Goal: Obtain resource: Obtain resource

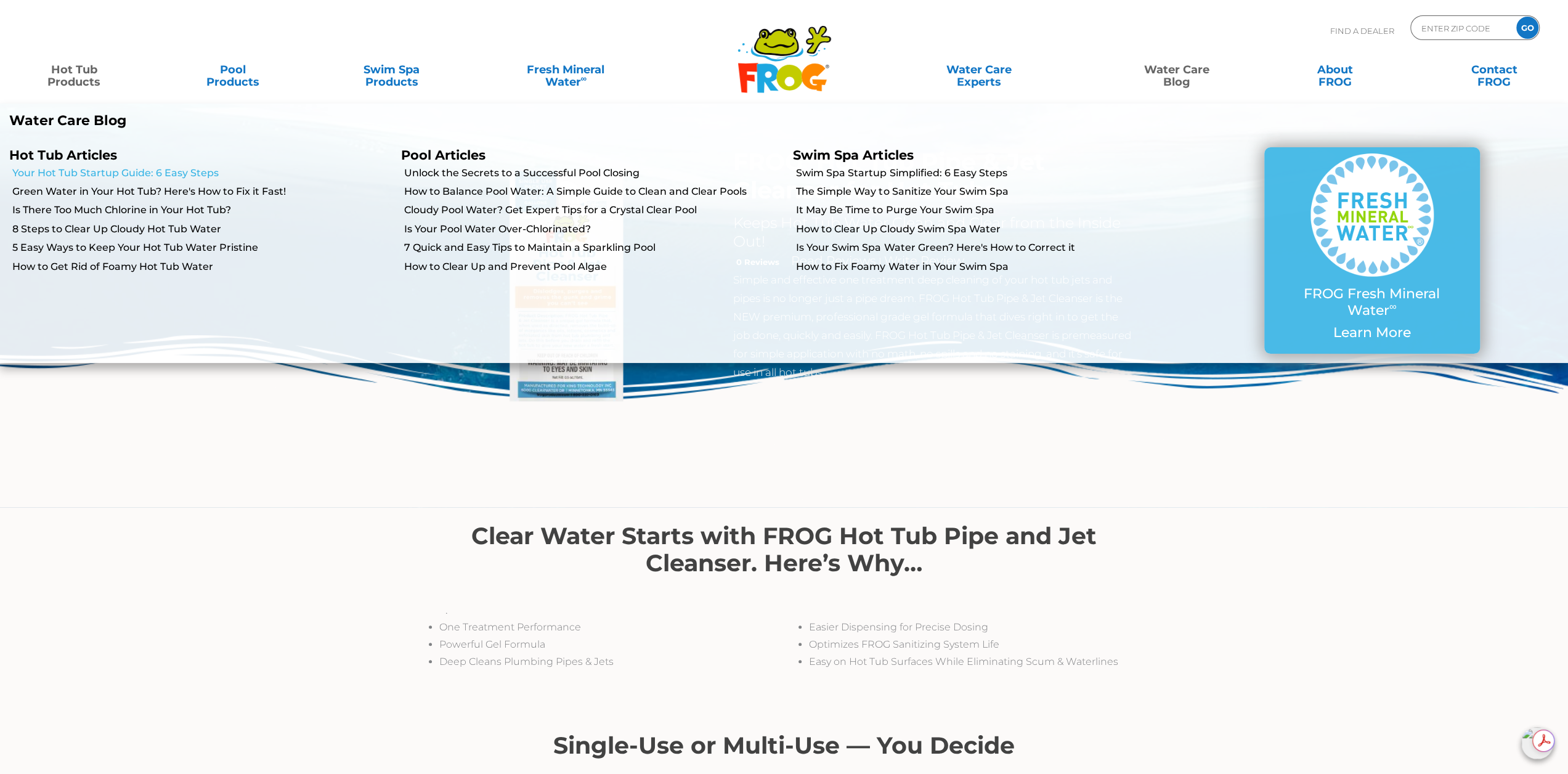
click at [122, 169] on link "Your Hot Tub Startup Guide: 6 Easy Steps" at bounding box center [201, 173] width 379 height 14
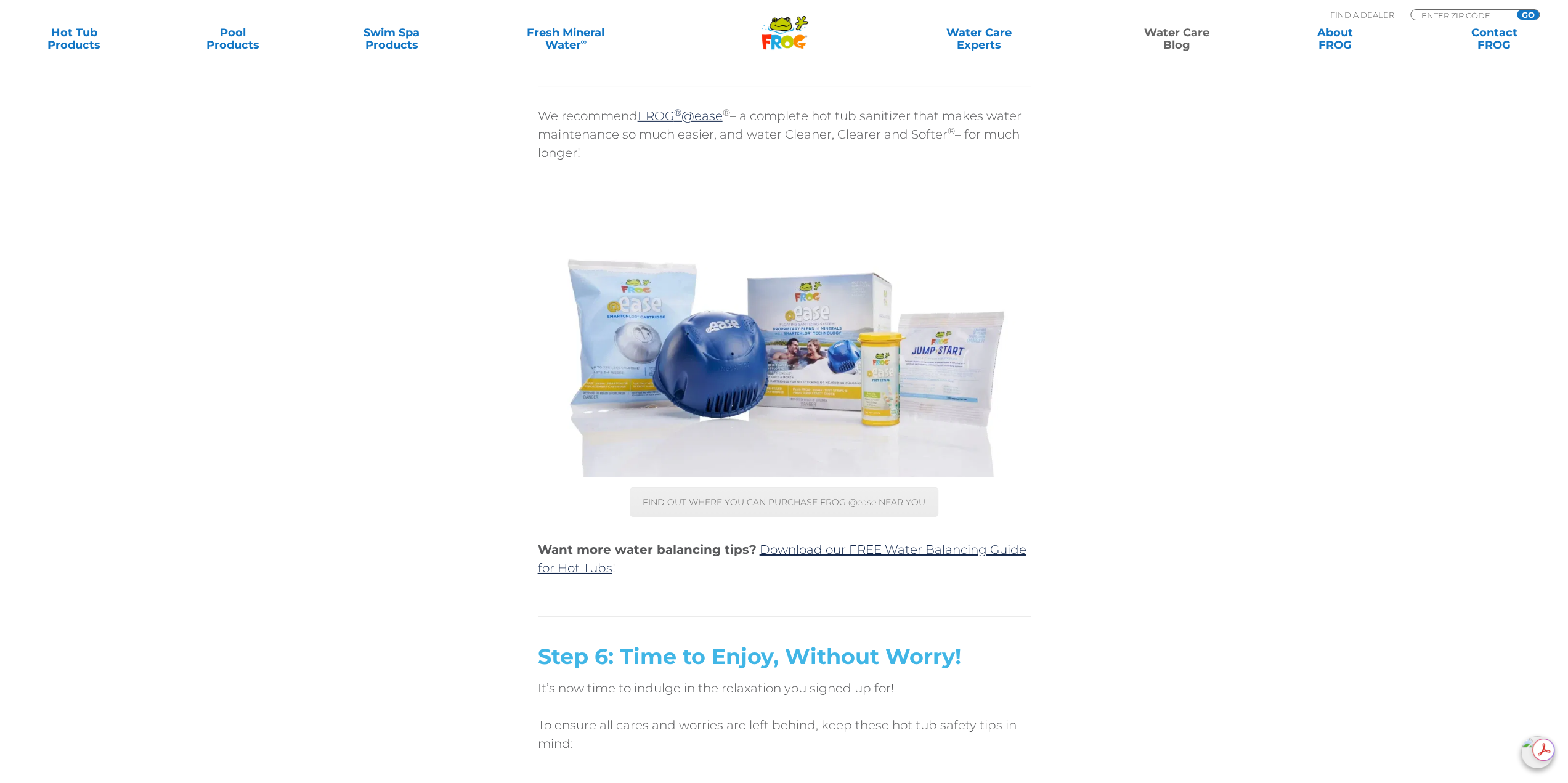
scroll to position [4004, 0]
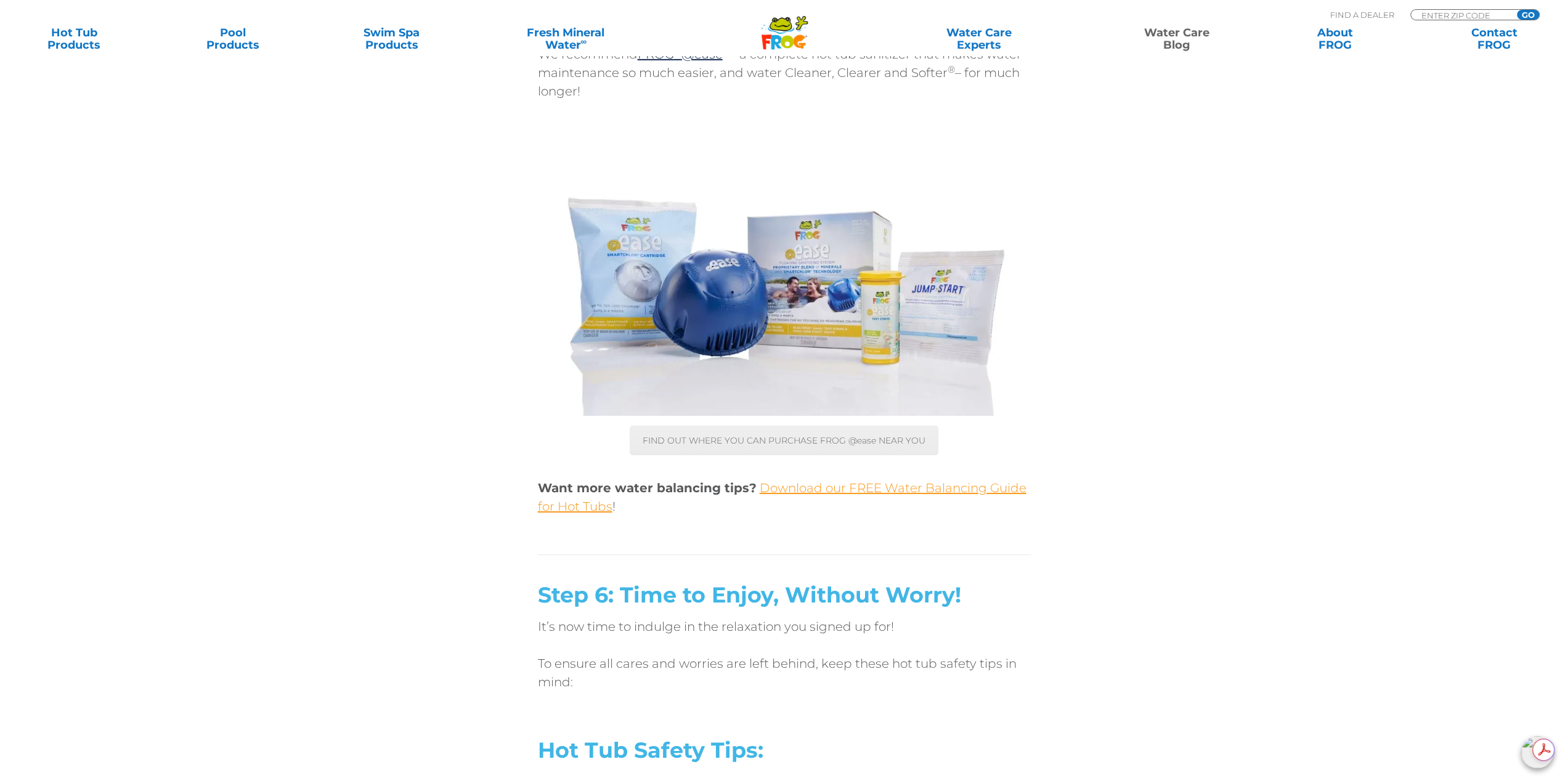
click at [833, 491] on link "Download our FREE Water Balancing Guide for Hot Tubs" at bounding box center [782, 497] width 488 height 34
